Goal: Transaction & Acquisition: Purchase product/service

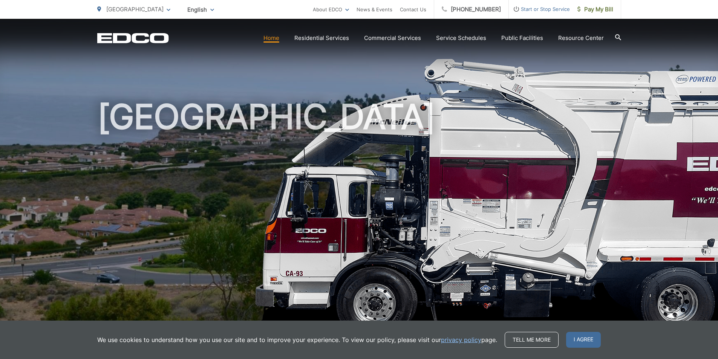
click at [596, 9] on span "Pay My Bill" at bounding box center [595, 9] width 36 height 9
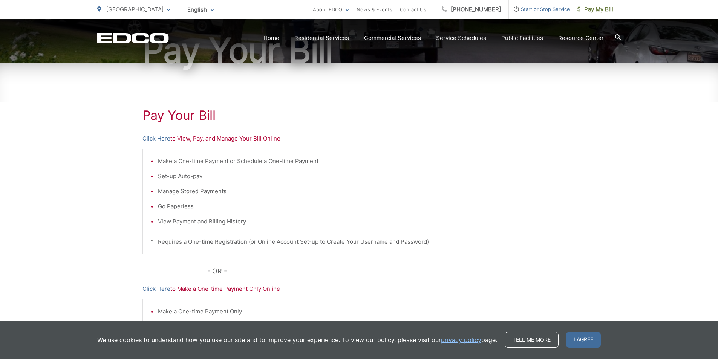
scroll to position [101, 0]
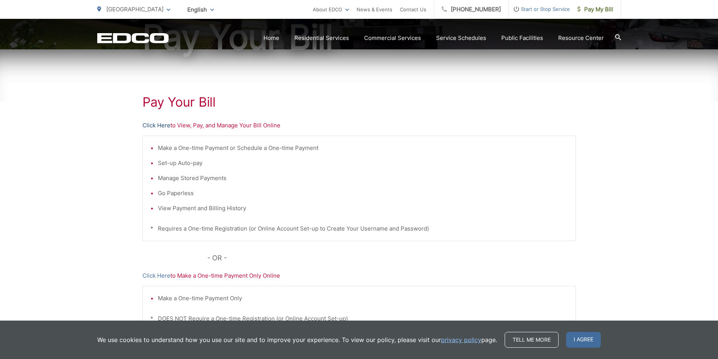
click at [164, 124] on link "Click Here" at bounding box center [156, 125] width 28 height 9
click at [590, 9] on span "Pay My Bill" at bounding box center [595, 9] width 36 height 9
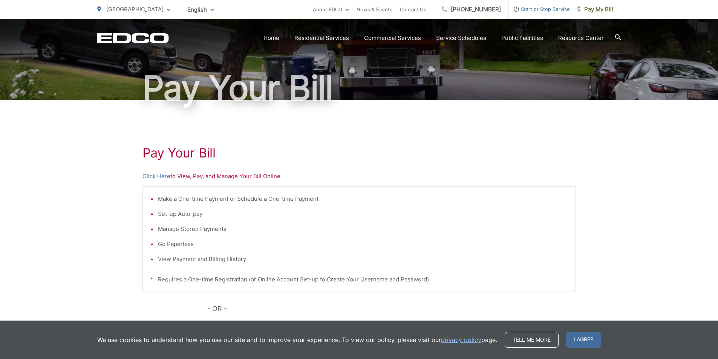
scroll to position [64, 0]
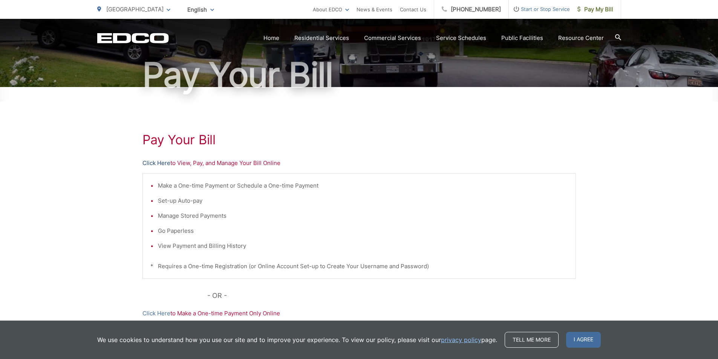
click at [164, 164] on link "Click Here" at bounding box center [156, 163] width 28 height 9
click at [603, 11] on span "Pay My Bill" at bounding box center [595, 9] width 36 height 9
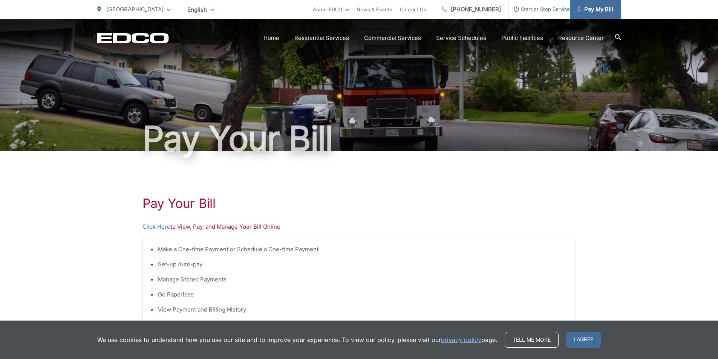
click at [606, 8] on span "Pay My Bill" at bounding box center [595, 9] width 36 height 9
click at [597, 6] on span "Pay My Bill" at bounding box center [595, 9] width 36 height 9
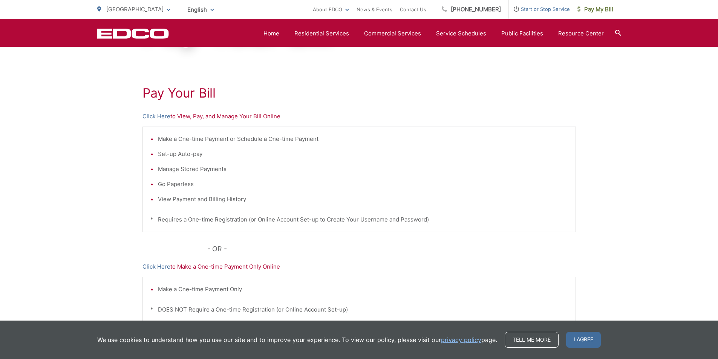
scroll to position [38, 0]
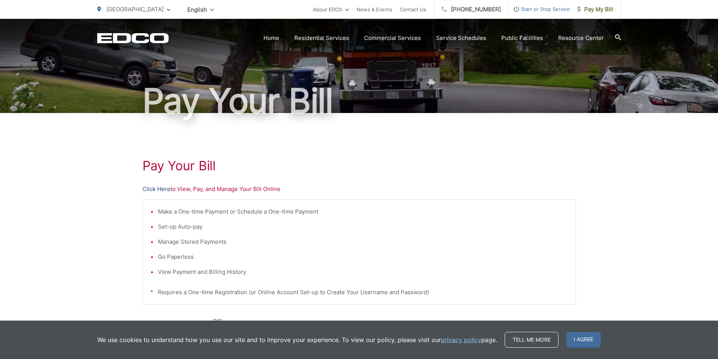
click at [156, 190] on link "Click Here" at bounding box center [156, 189] width 28 height 9
